Goal: Task Accomplishment & Management: Manage account settings

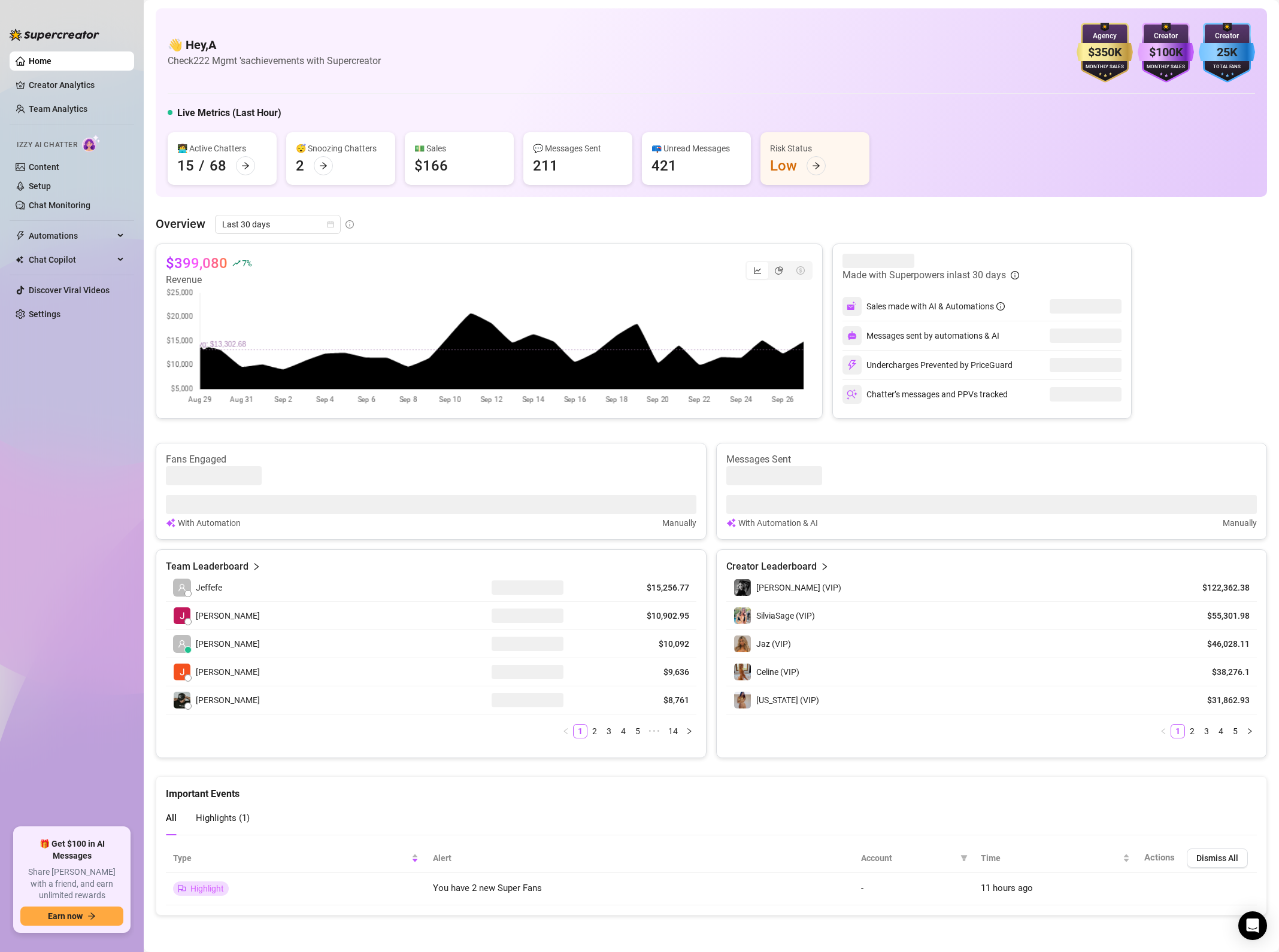
drag, startPoint x: 638, startPoint y: 211, endPoint x: 629, endPoint y: 225, distance: 16.6
click at [638, 211] on div "👋 Hey, A Check 222 Mgmt 's achievements with Supercreator $350K Agency Monthly …" at bounding box center [711, 462] width 1111 height 908
click at [72, 328] on ul "Home Creator Analytics Team Analytics Izzy AI Chatter Content Setup Chat Monito…" at bounding box center [72, 435] width 125 height 777
click at [61, 318] on link "Settings" at bounding box center [44, 314] width 32 height 9
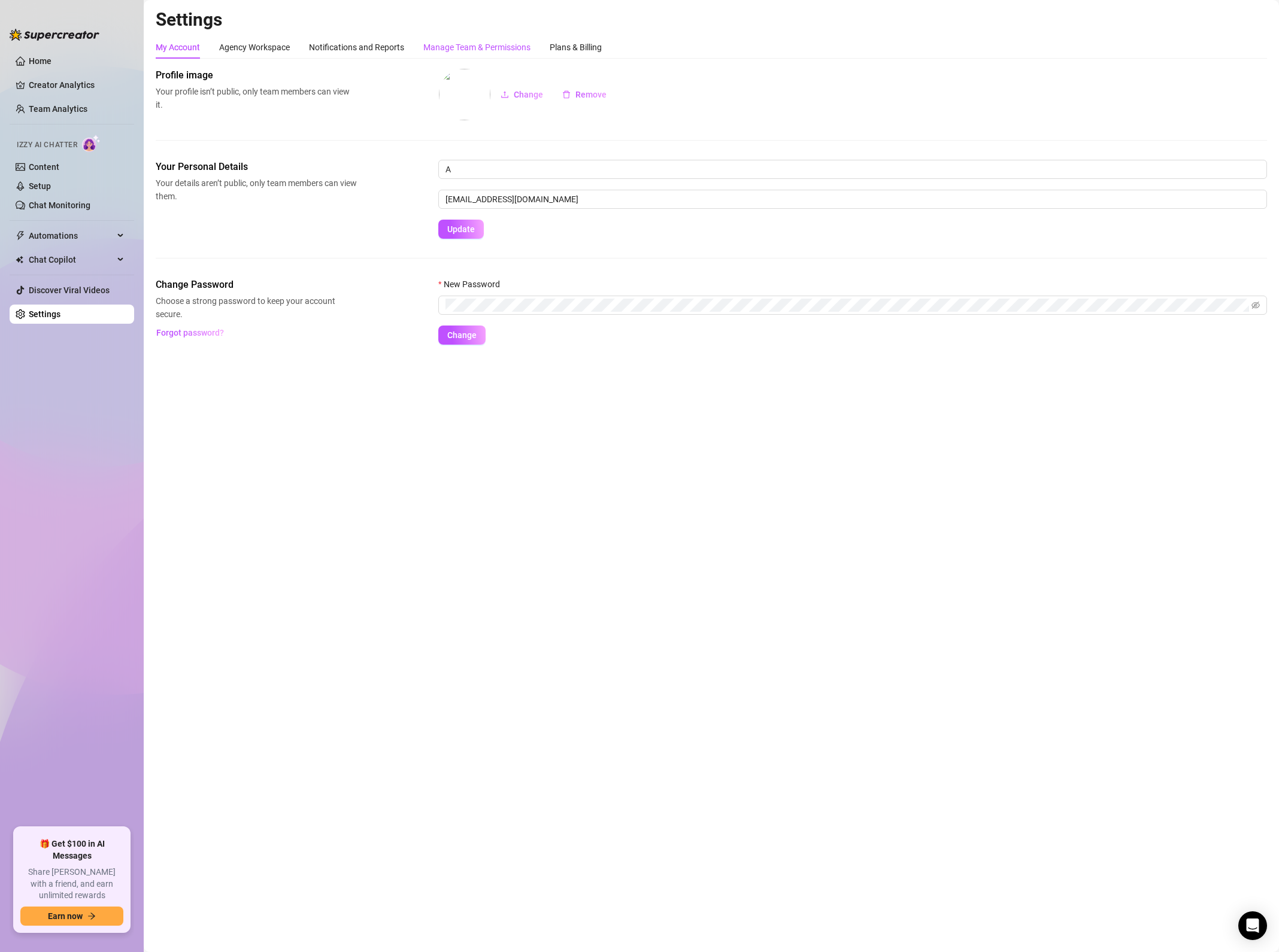
click at [488, 41] on div "Manage Team & Permissions" at bounding box center [477, 47] width 107 height 13
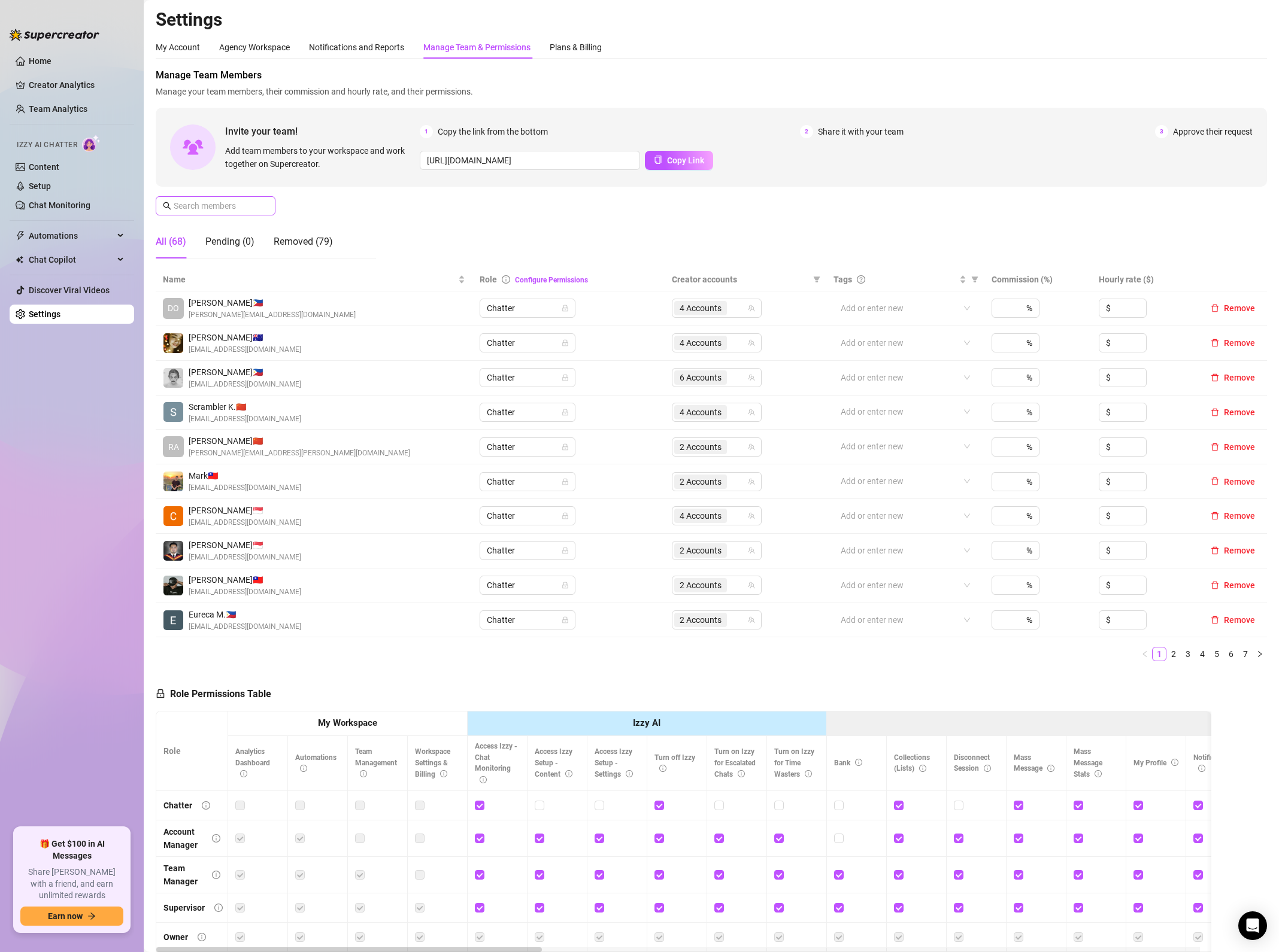
click at [225, 214] on span at bounding box center [216, 206] width 120 height 19
click at [221, 195] on div "Manage Team Members Manage your team members, their commission and hourly rate,…" at bounding box center [711, 168] width 1111 height 200
click at [259, 209] on span at bounding box center [216, 206] width 120 height 19
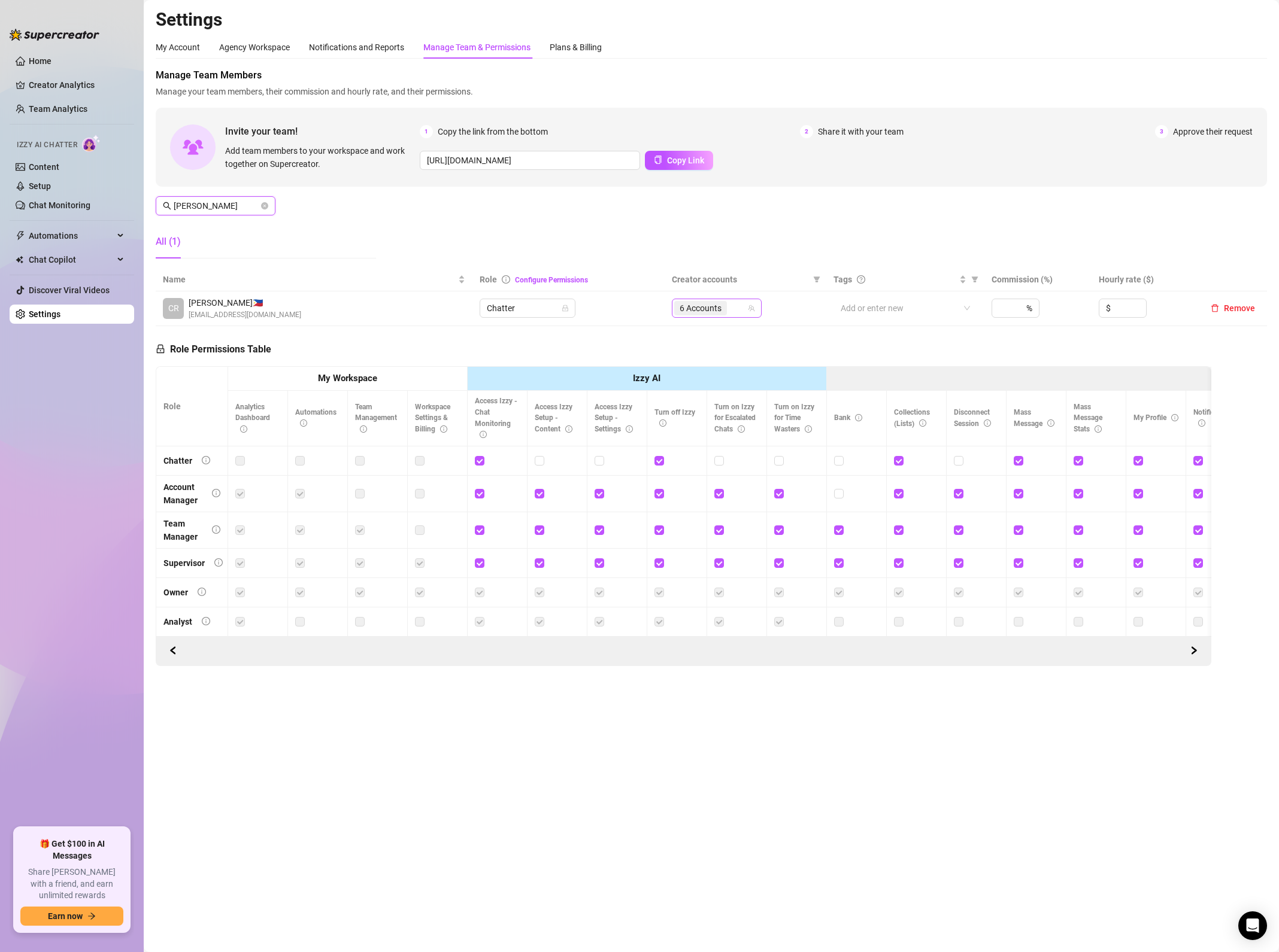
click at [704, 306] on span "6 Accounts" at bounding box center [700, 308] width 42 height 13
type input "[PERSON_NAME]"
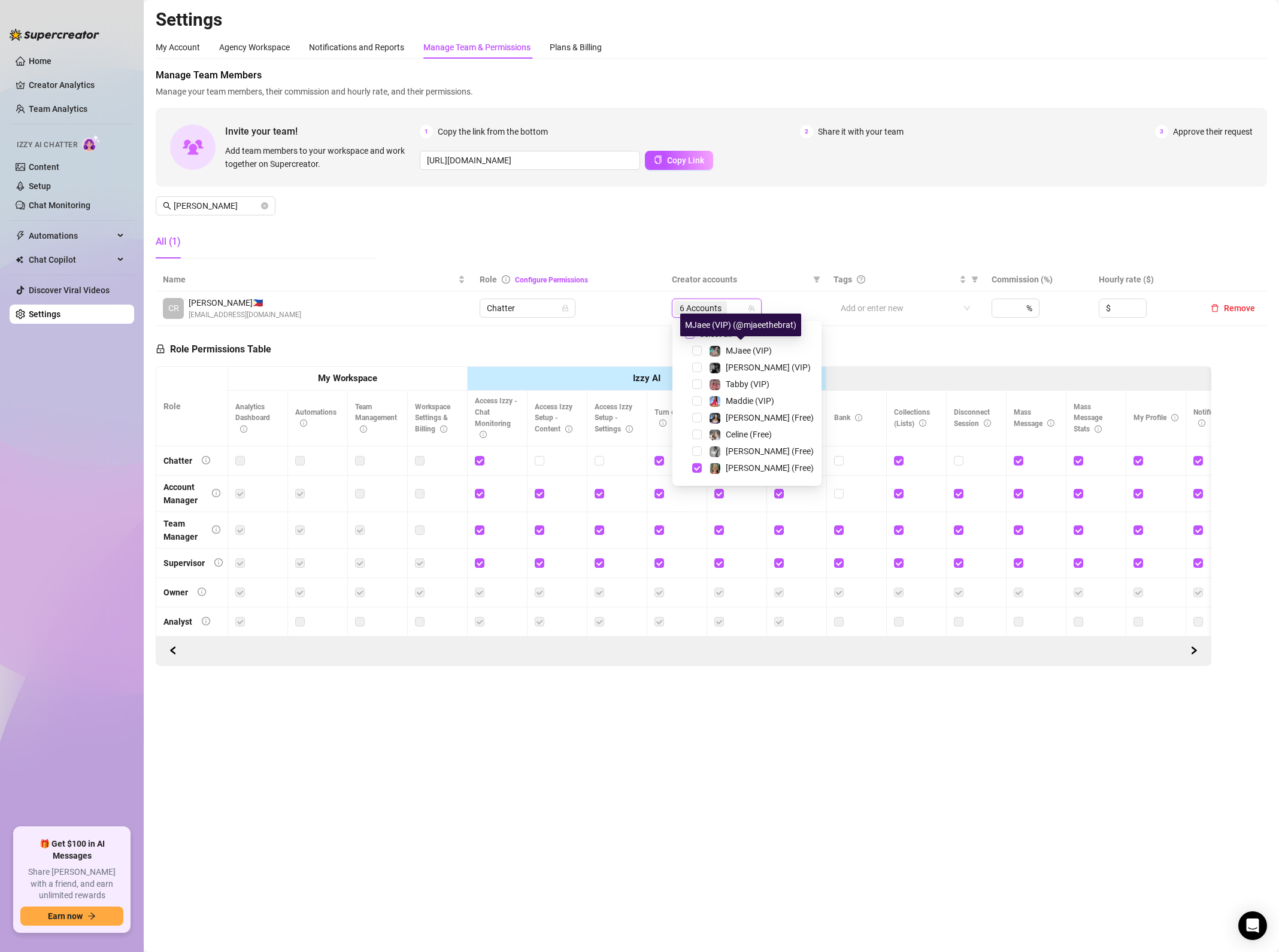
click at [697, 331] on div "MJaee (VIP) (@mjaeethebrat)" at bounding box center [740, 324] width 121 height 23
click at [681, 308] on span "7 Accounts" at bounding box center [700, 308] width 42 height 13
click at [688, 331] on input "Select all" at bounding box center [689, 334] width 9 height 9
checkbox input "false"
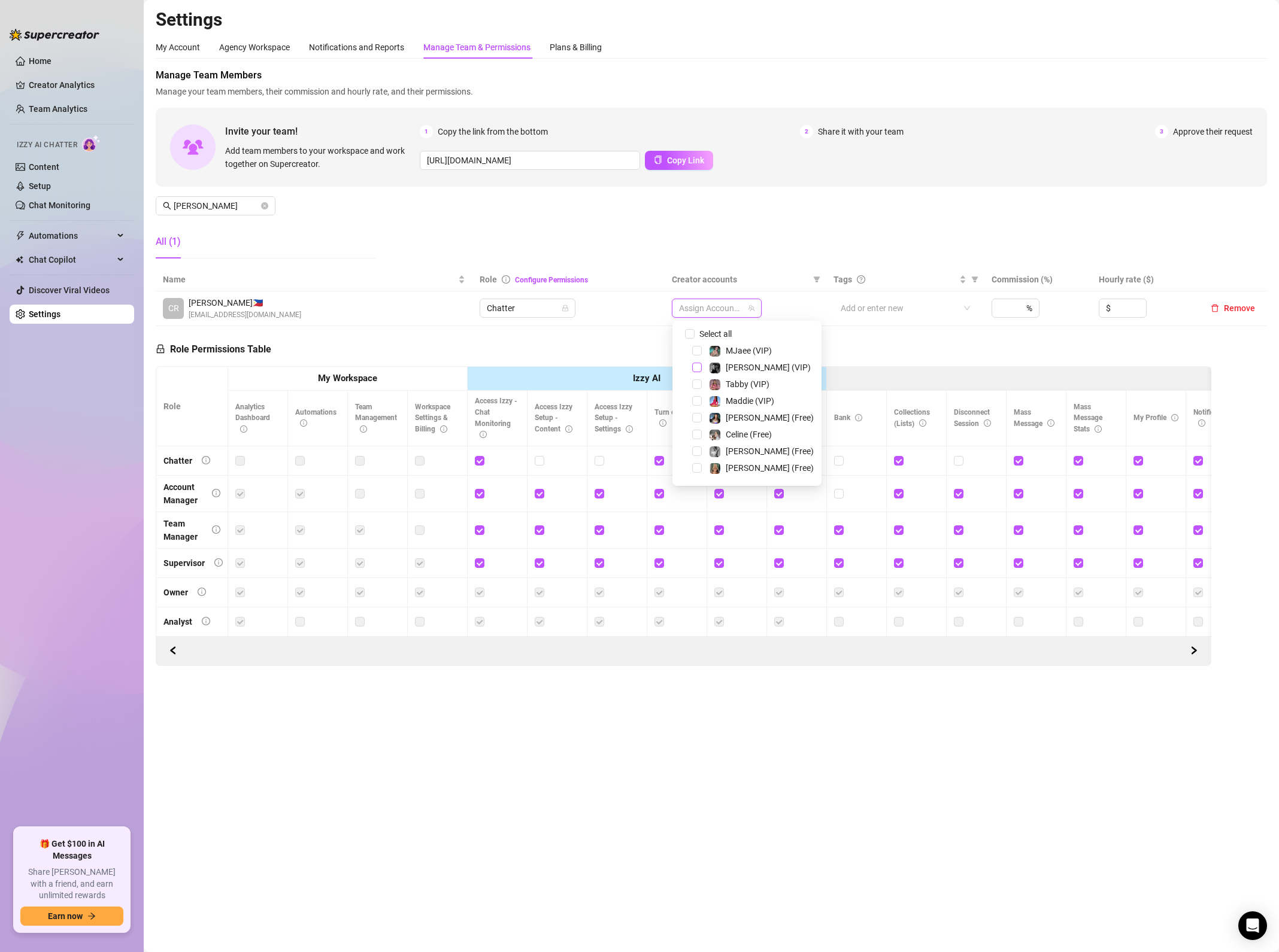
click at [700, 367] on span "Select tree node" at bounding box center [696, 367] width 9 height 9
click at [694, 446] on span "Select tree node" at bounding box center [696, 447] width 9 height 9
click at [704, 397] on span "[PERSON_NAME] (Free)" at bounding box center [761, 396] width 115 height 14
click at [702, 382] on div "[PERSON_NAME] (Free)" at bounding box center [746, 379] width 143 height 14
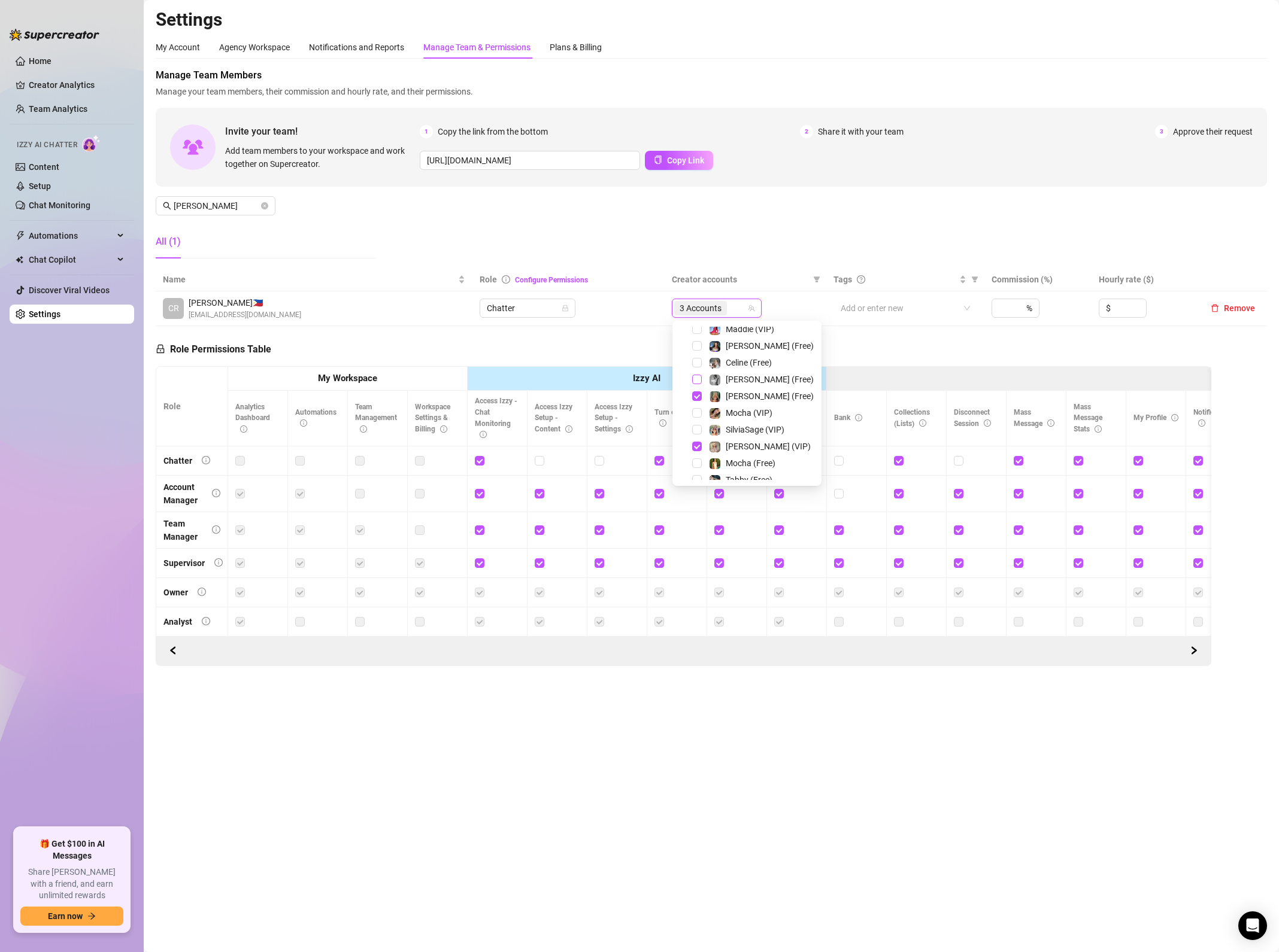
click at [699, 381] on span "Select tree node" at bounding box center [696, 380] width 9 height 9
click at [697, 388] on span "Select tree node" at bounding box center [696, 387] width 9 height 9
click at [695, 468] on span "Select tree node" at bounding box center [696, 470] width 9 height 9
click at [503, 356] on div "Role Permissions Table Role My Workspace Izzy AI OnlyFans Side Menu OnlyFans Ch…" at bounding box center [683, 496] width 1055 height 340
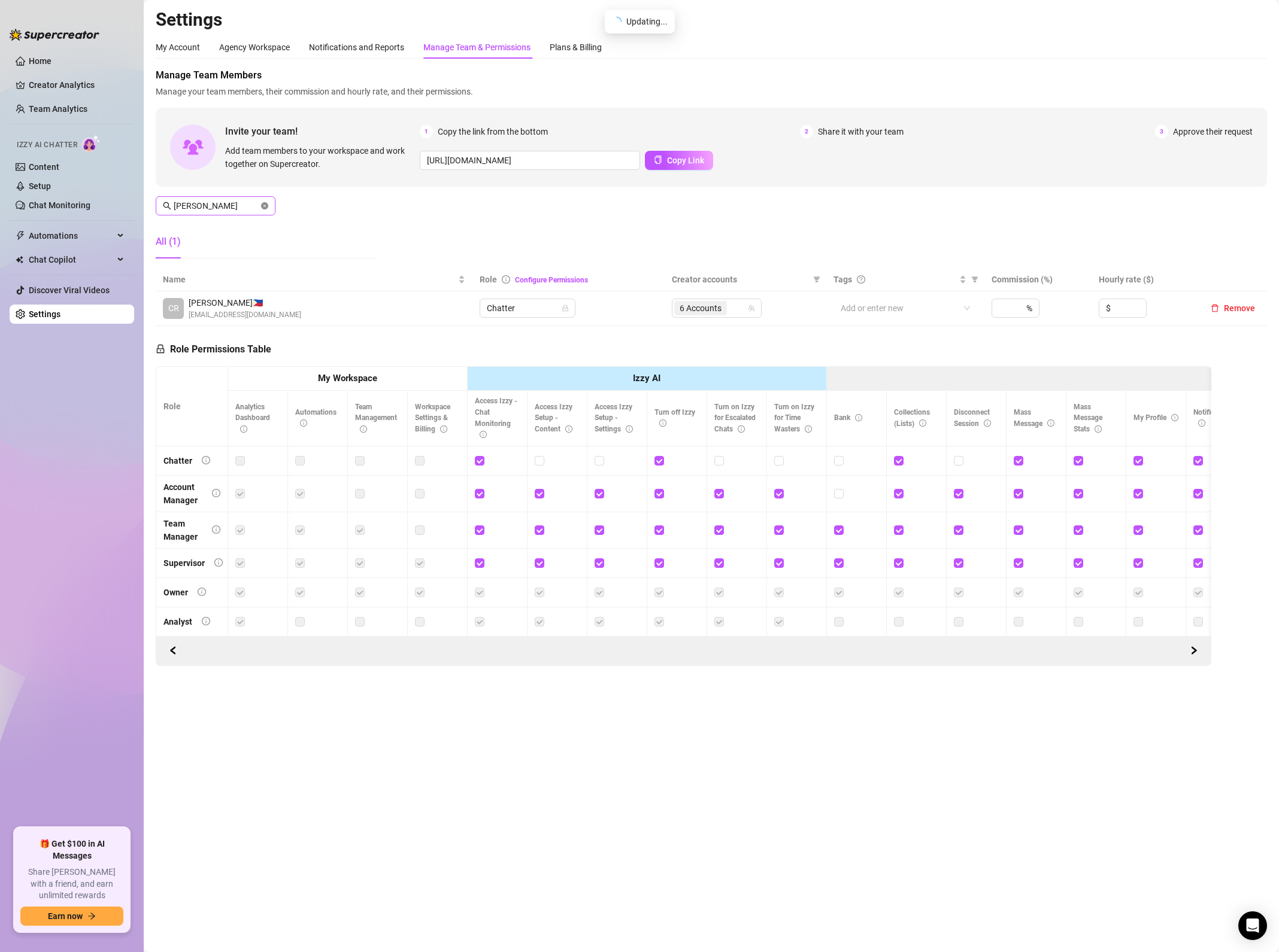
click at [264, 208] on icon "close-circle" at bounding box center [264, 205] width 7 height 7
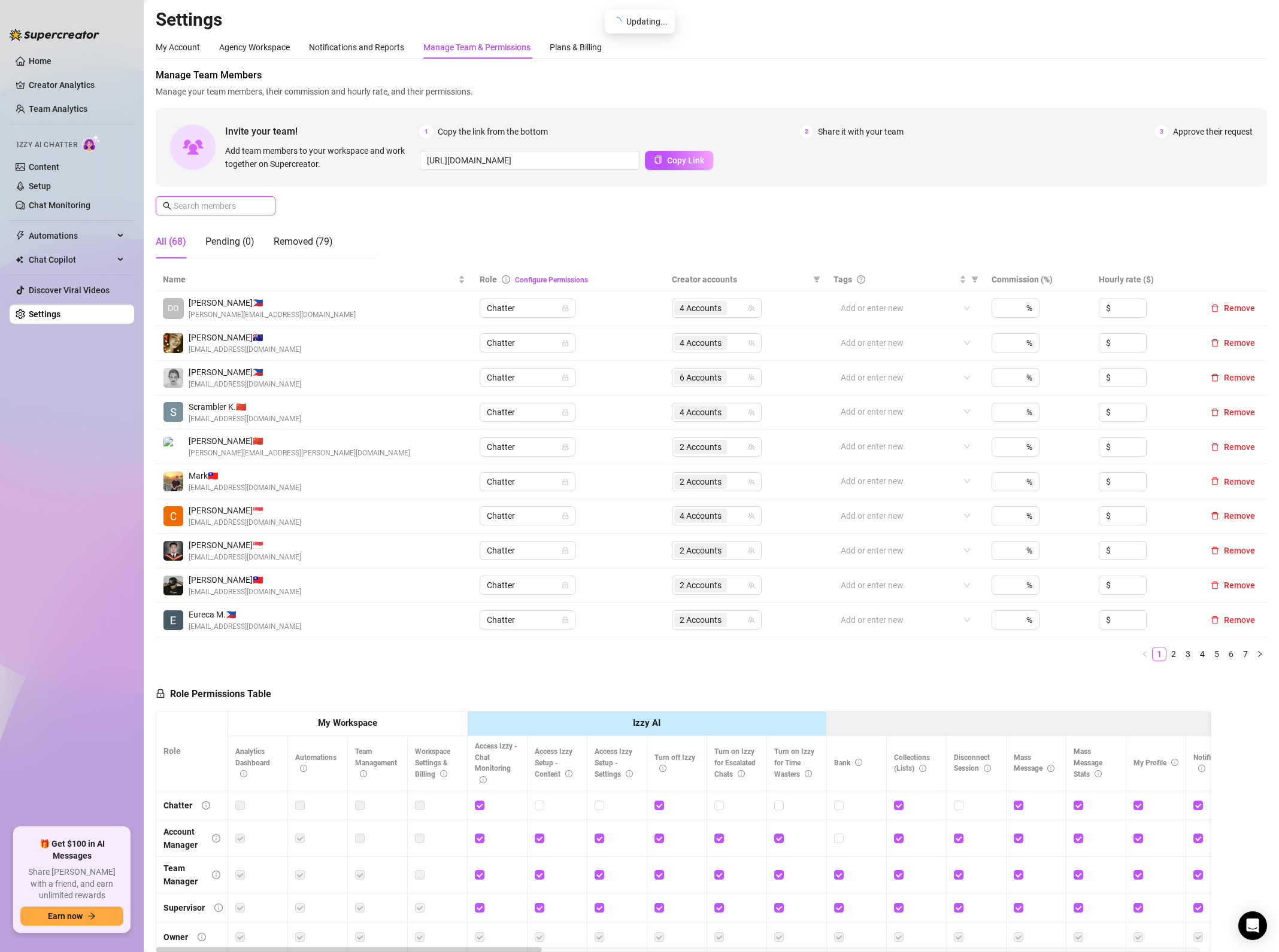
click at [253, 207] on input "text" at bounding box center [216, 206] width 85 height 13
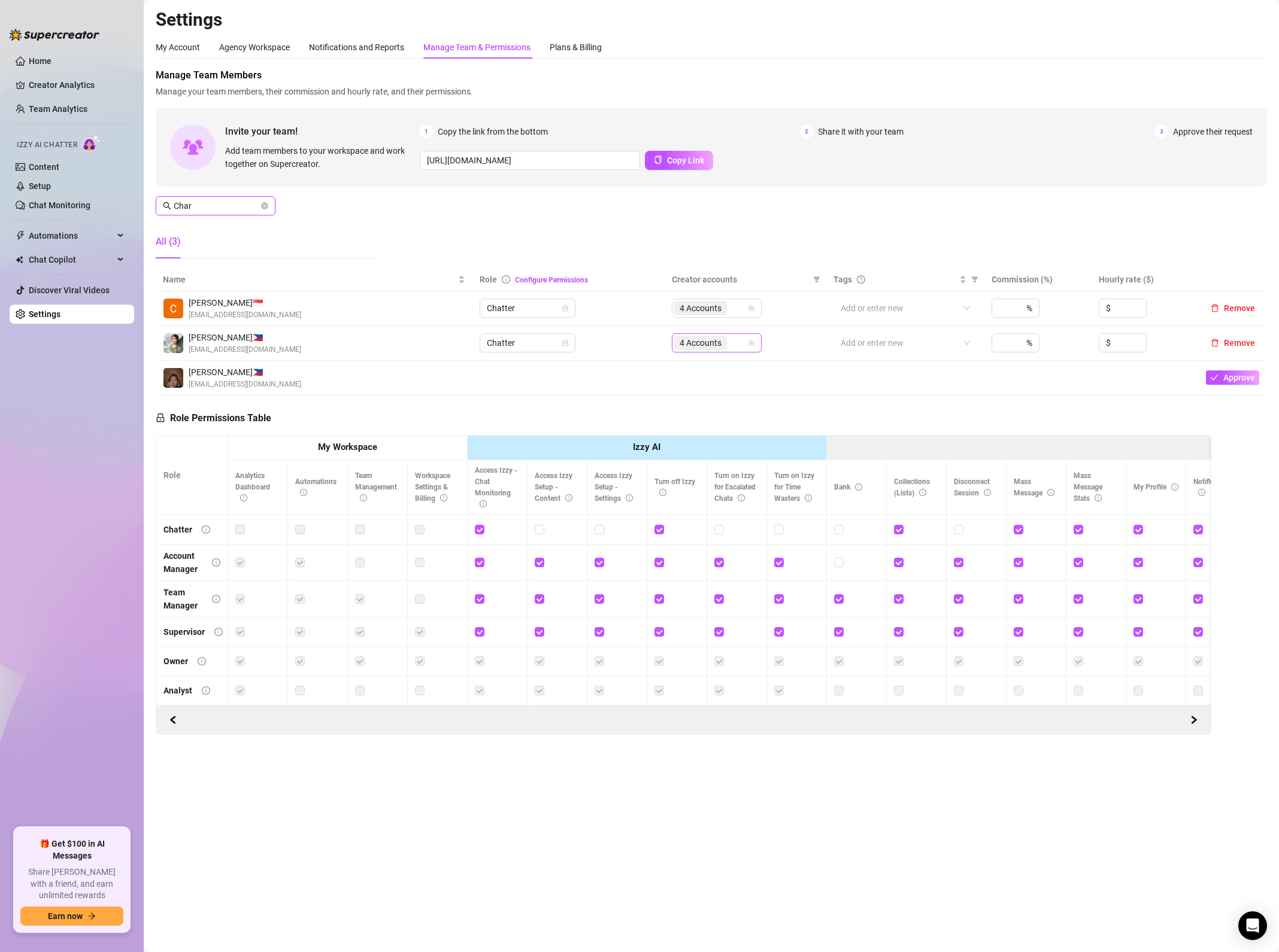
click at [707, 339] on span "4 Accounts" at bounding box center [700, 342] width 42 height 13
type input "Char"
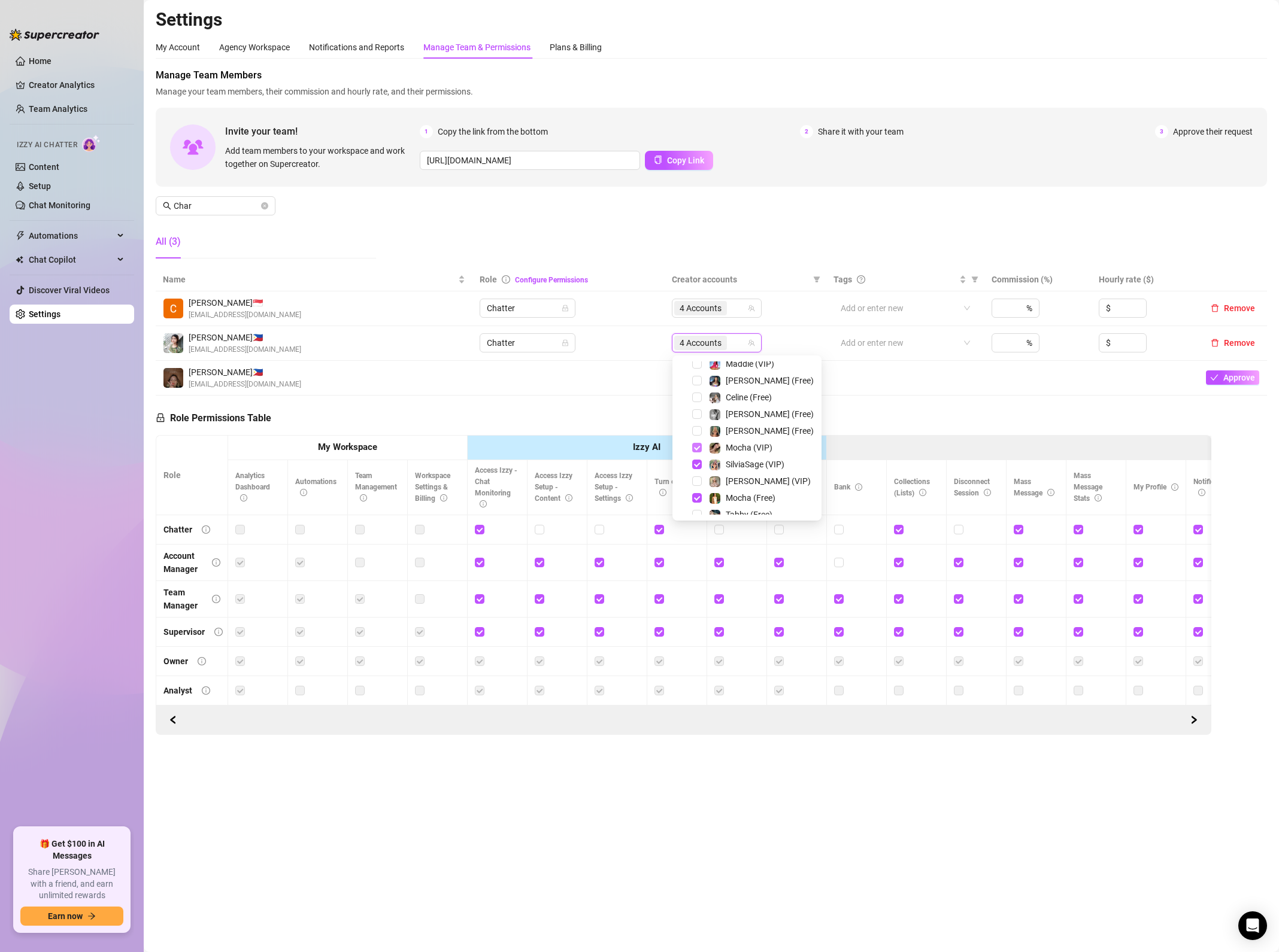
click at [697, 449] on span "Select tree node" at bounding box center [696, 448] width 9 height 9
click at [695, 496] on span "Select tree node" at bounding box center [696, 498] width 9 height 9
click at [699, 382] on span "Select tree node" at bounding box center [696, 380] width 9 height 9
click at [697, 367] on span "Select tree node" at bounding box center [696, 364] width 9 height 9
click at [264, 207] on icon "close-circle" at bounding box center [264, 205] width 7 height 7
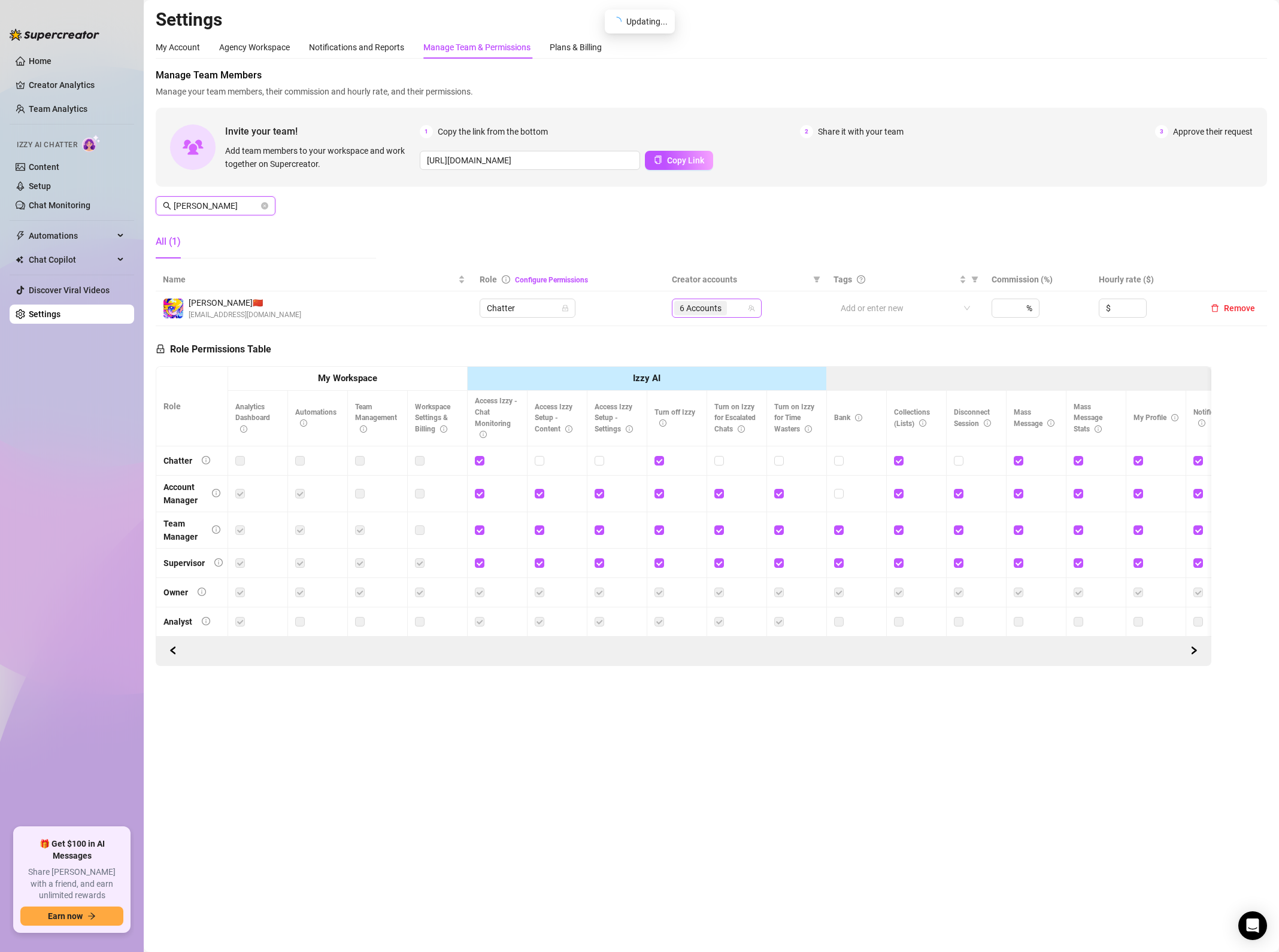
click at [740, 310] on div "6 Accounts" at bounding box center [710, 308] width 73 height 16
type input "[PERSON_NAME]"
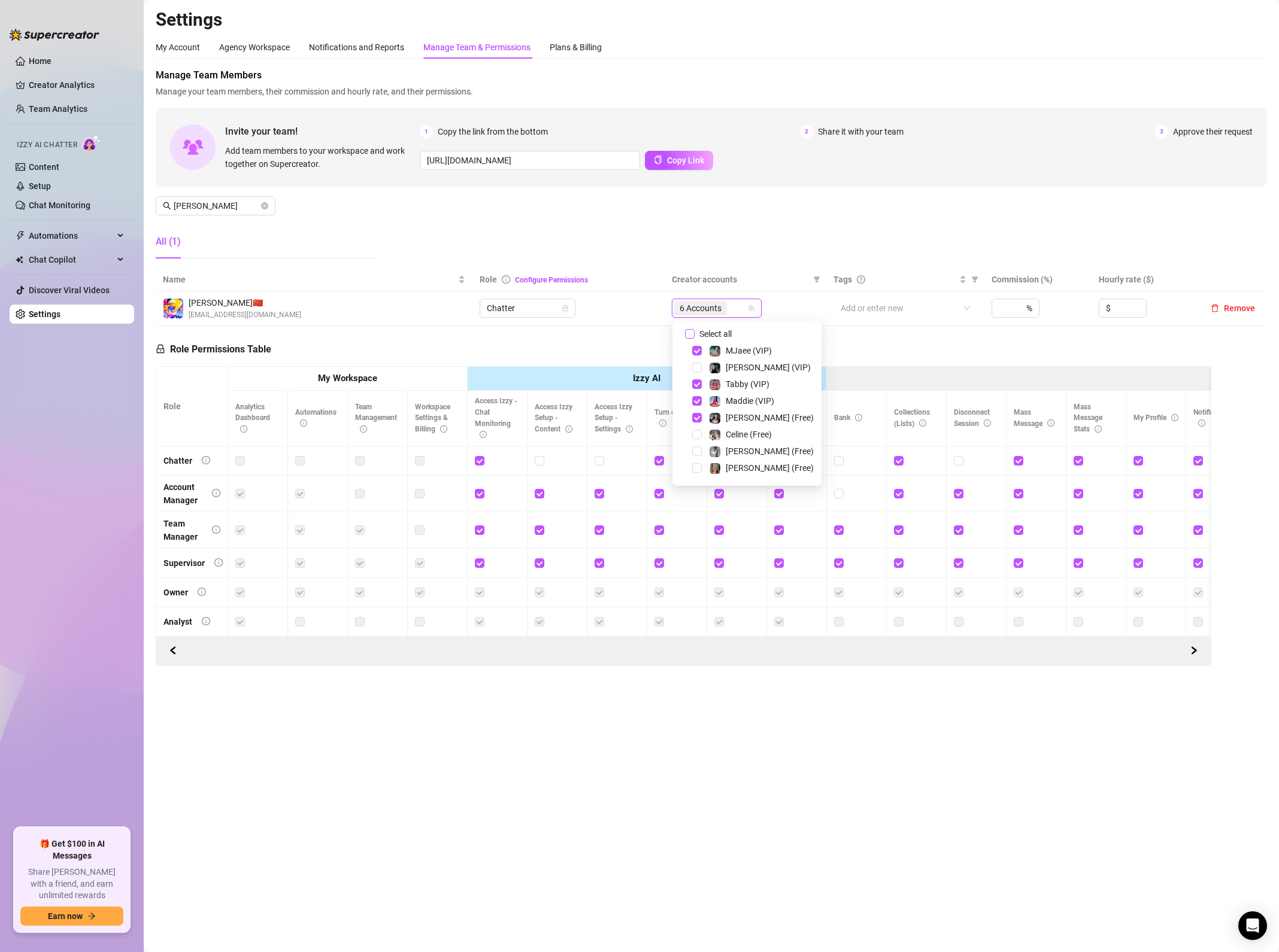
click at [685, 334] on input "Select all" at bounding box center [689, 334] width 9 height 9
checkbox input "false"
click at [697, 382] on span "Select tree node" at bounding box center [696, 384] width 9 height 9
click at [693, 413] on span "Select tree node" at bounding box center [696, 413] width 9 height 9
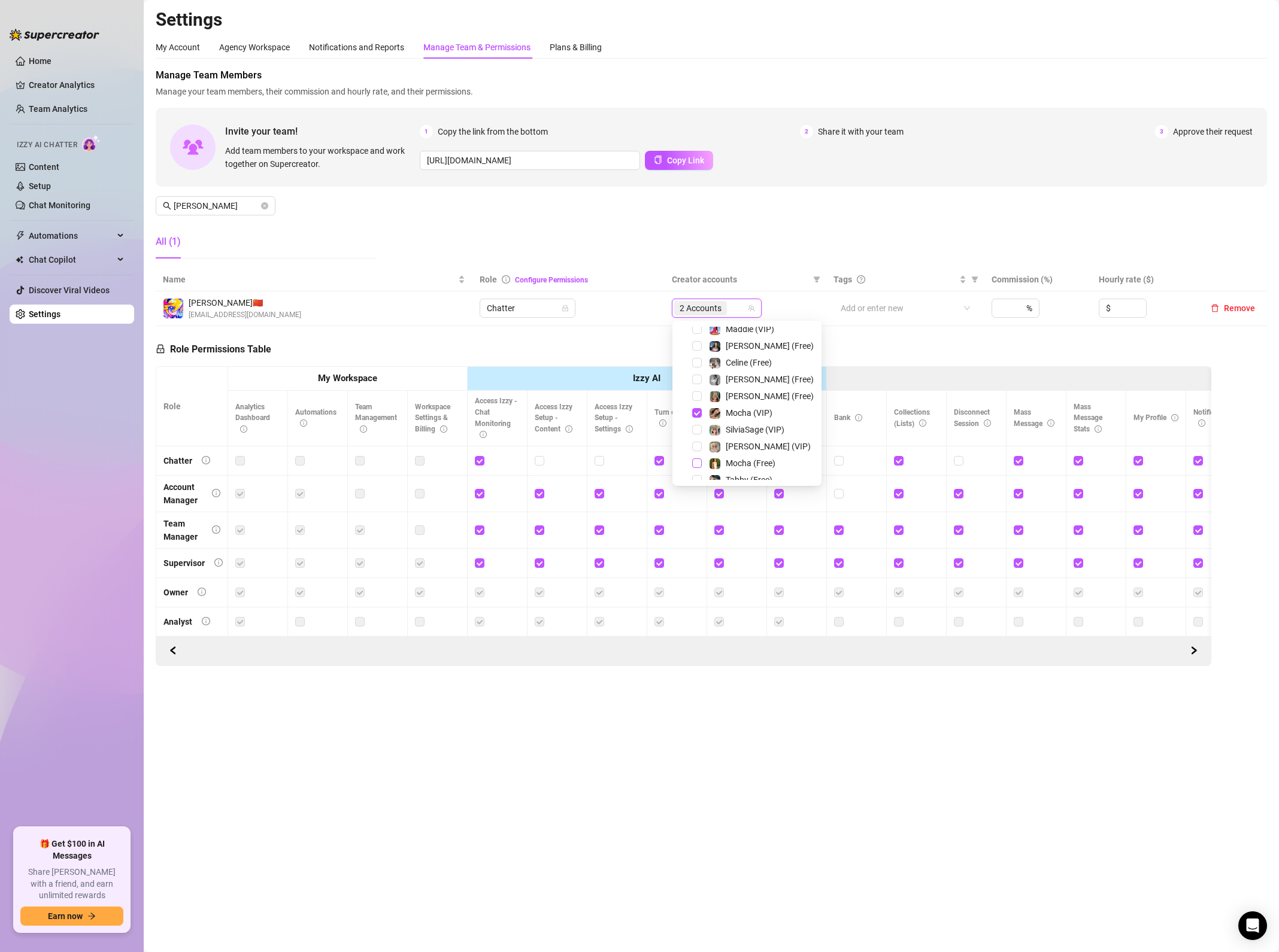
click at [695, 462] on span "Select tree node" at bounding box center [696, 463] width 9 height 9
click at [697, 338] on span "Select tree node" at bounding box center [696, 336] width 9 height 9
click at [699, 359] on div "[US_STATE] (Free)" at bounding box center [746, 353] width 143 height 14
click at [697, 353] on span "Select tree node" at bounding box center [696, 353] width 9 height 9
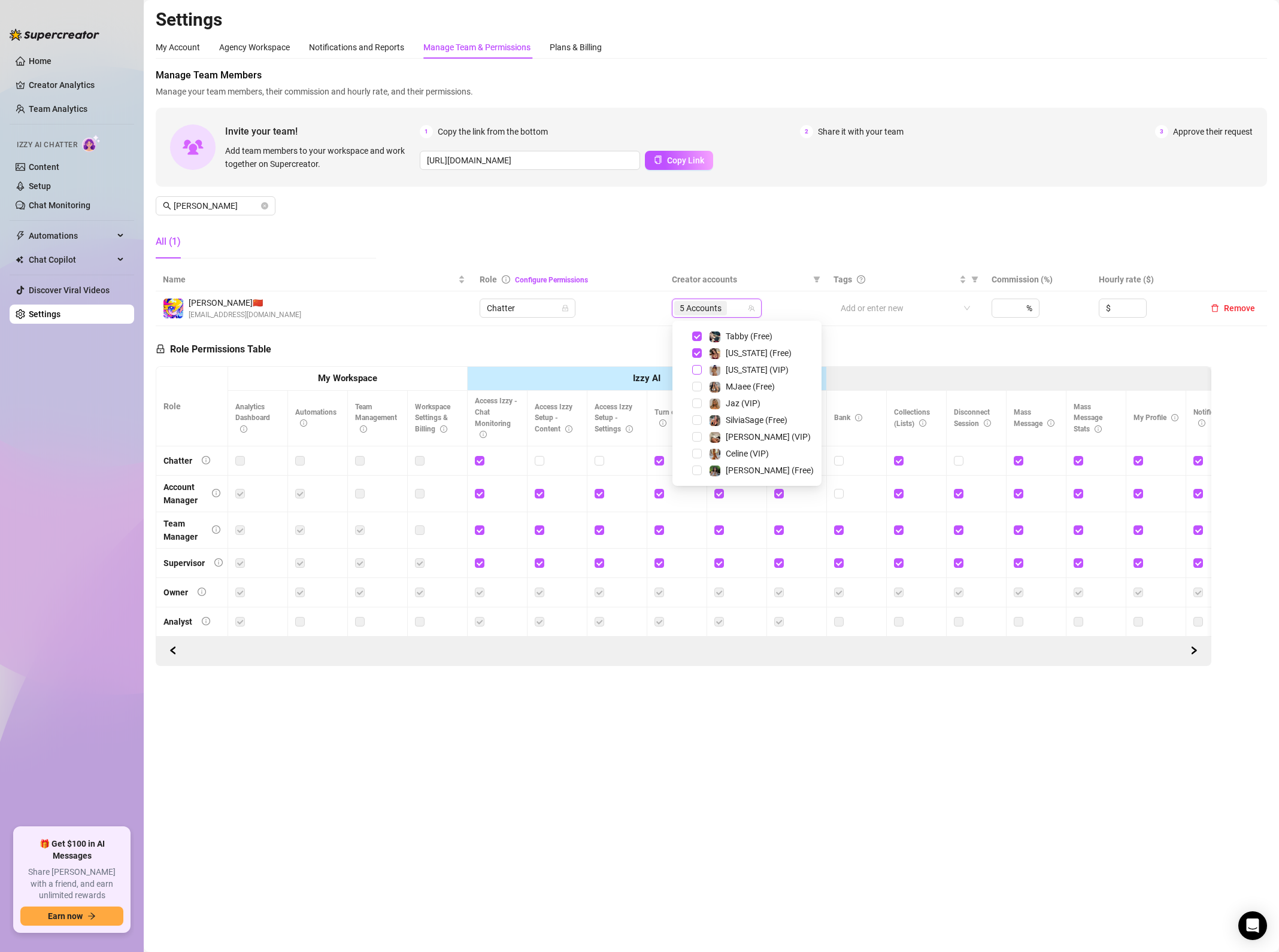
click at [697, 371] on span "Select tree node" at bounding box center [696, 370] width 9 height 9
drag, startPoint x: 558, startPoint y: 670, endPoint x: 97, endPoint y: 924, distance: 526.3
click at [557, 660] on div at bounding box center [683, 651] width 1040 height 19
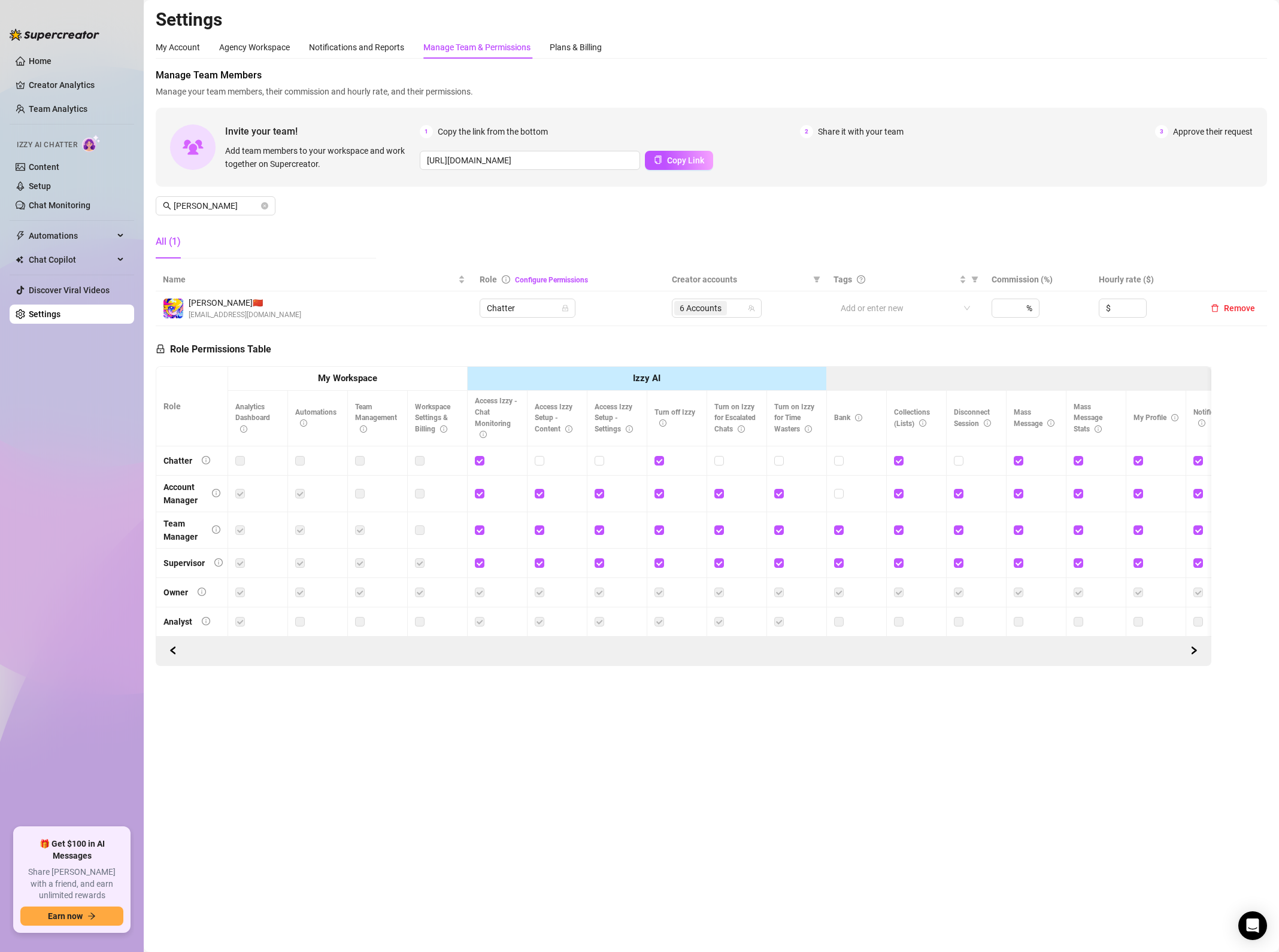
drag, startPoint x: 475, startPoint y: 769, endPoint x: 435, endPoint y: 769, distance: 40.0
click at [475, 769] on main "Settings My Account Agency Workspace Notifications and Reports Manage Team & Pe…" at bounding box center [710, 476] width 1135 height 952
click at [761, 841] on main "Settings My Account Agency Workspace Notifications and Reports Manage Team & Pe…" at bounding box center [710, 476] width 1135 height 952
click at [119, 685] on ul "Home Creator Analytics Team Analytics Izzy AI Chatter Content Setup Chat Monito…" at bounding box center [72, 435] width 125 height 777
